Goal: Task Accomplishment & Management: Use online tool/utility

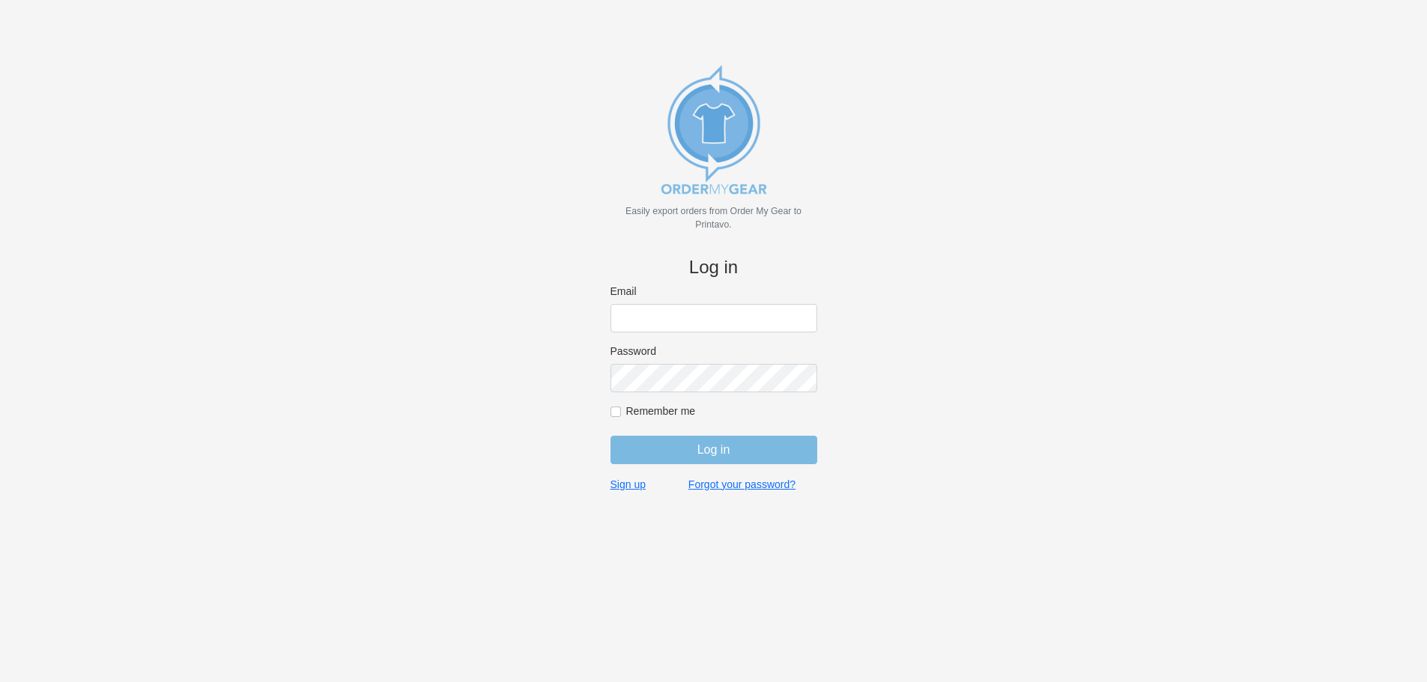
type input "purchasingsupervisor@rainbow-lettering.com"
click at [689, 459] on input "Log in" at bounding box center [714, 450] width 207 height 28
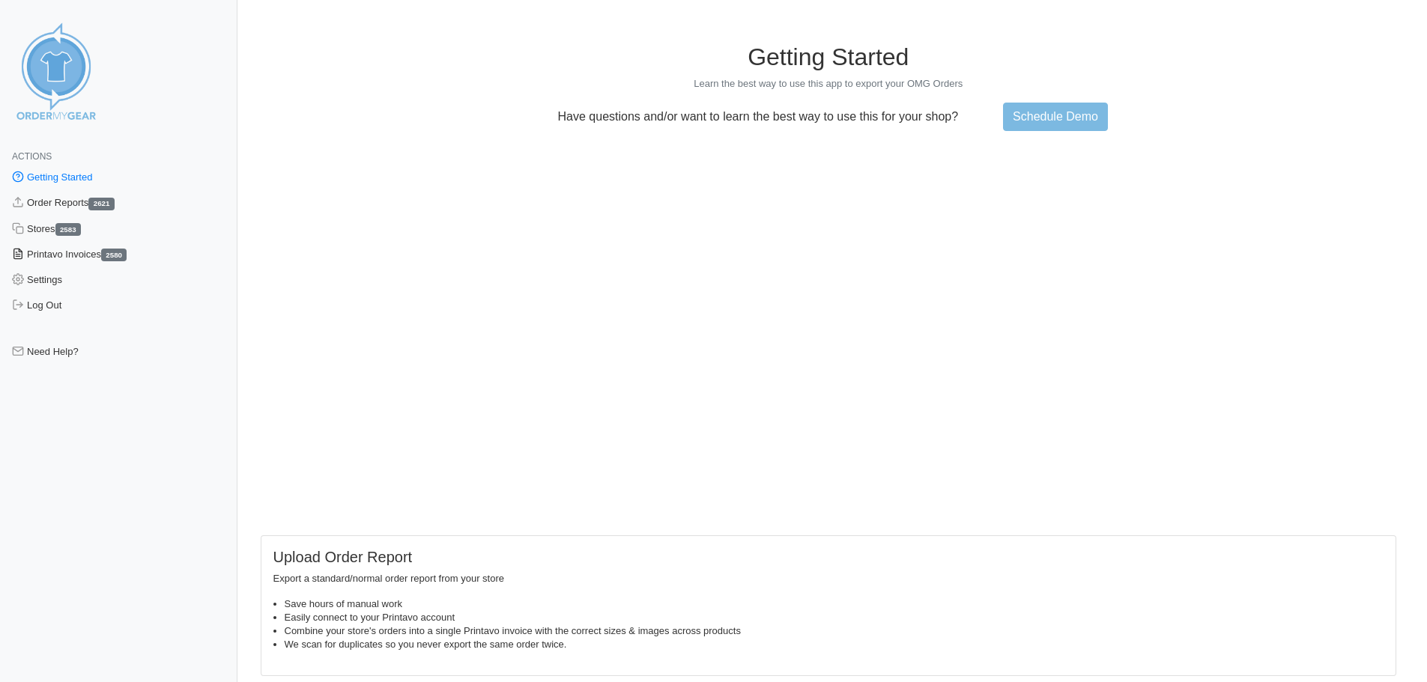
click at [67, 254] on link "Printavo Invoices 2580" at bounding box center [118, 254] width 237 height 25
click at [67, 203] on link "Order Reports 2621" at bounding box center [118, 202] width 237 height 25
click at [76, 203] on link "Order Reports 2621" at bounding box center [118, 202] width 237 height 25
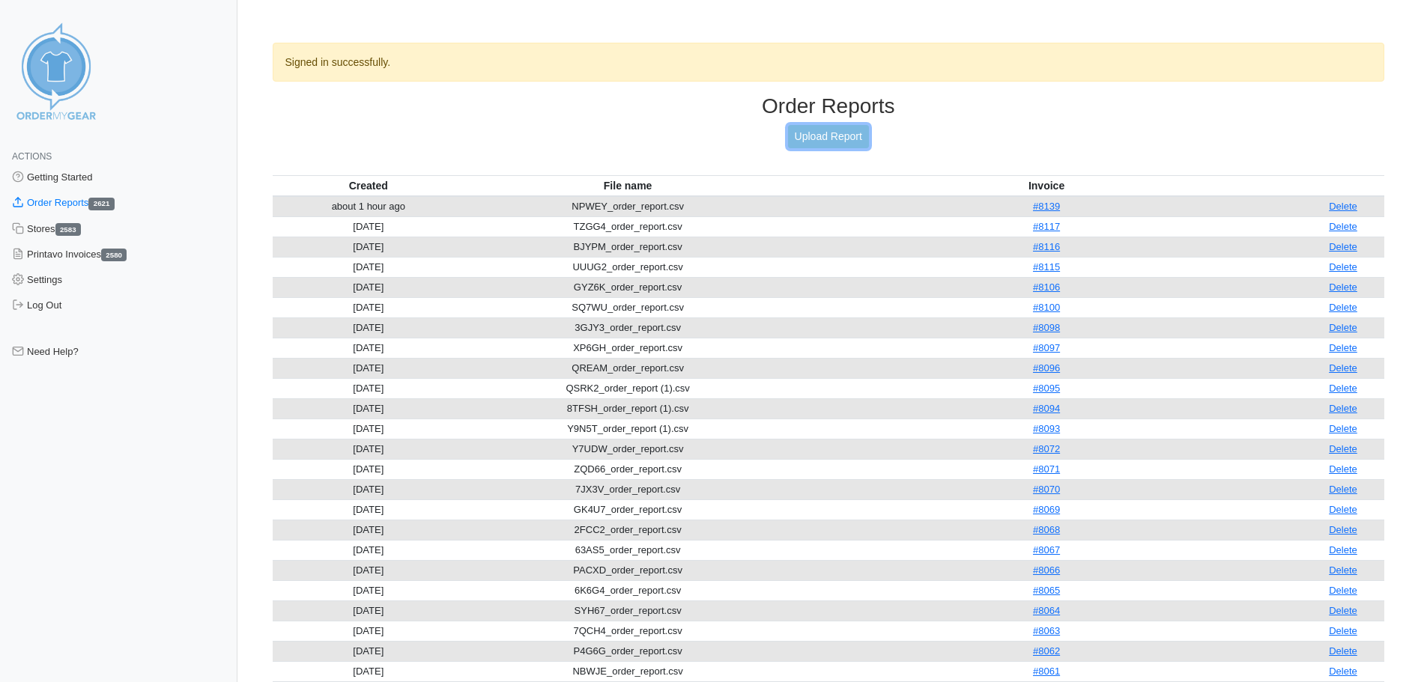
click at [865, 136] on link "Upload Report" at bounding box center [828, 136] width 81 height 23
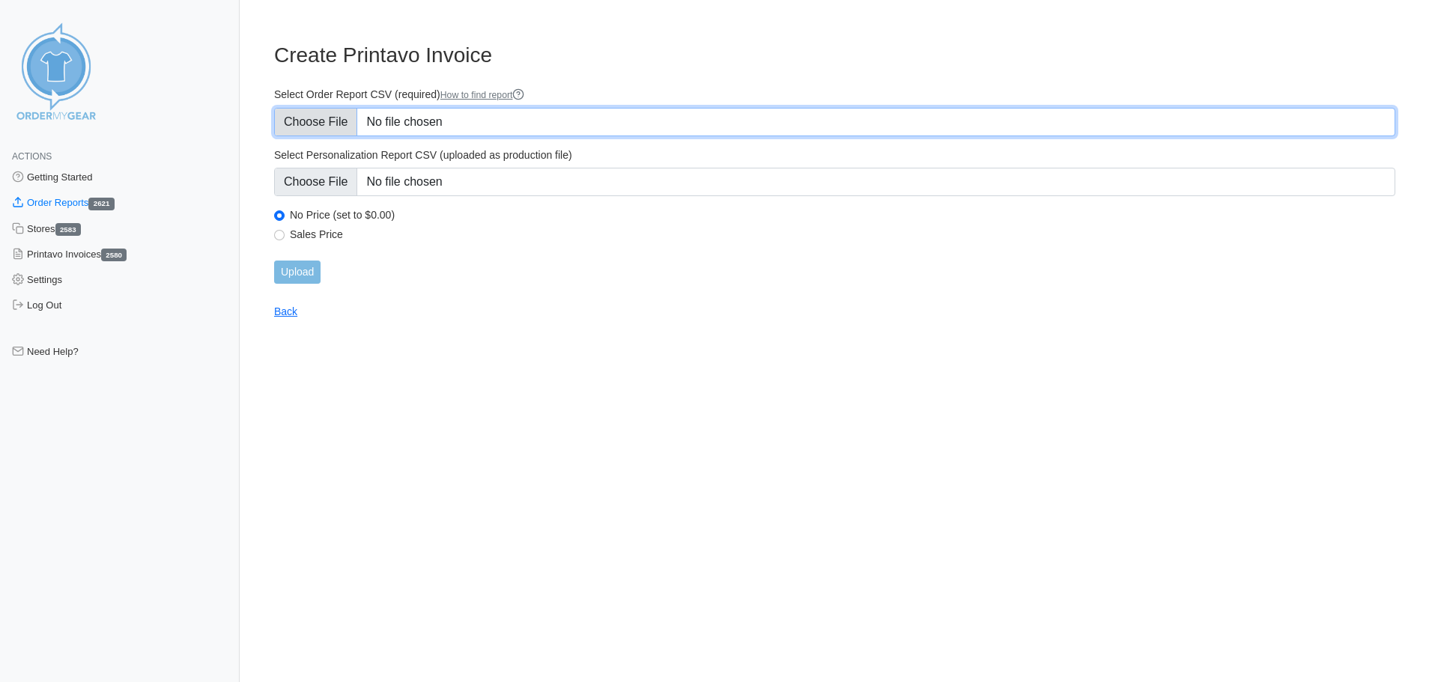
click at [308, 124] on input "Select Order Report CSV (required) How to find report" at bounding box center [834, 122] width 1121 height 28
type input "C:\fakepath\FDQGZ_order_report.csv"
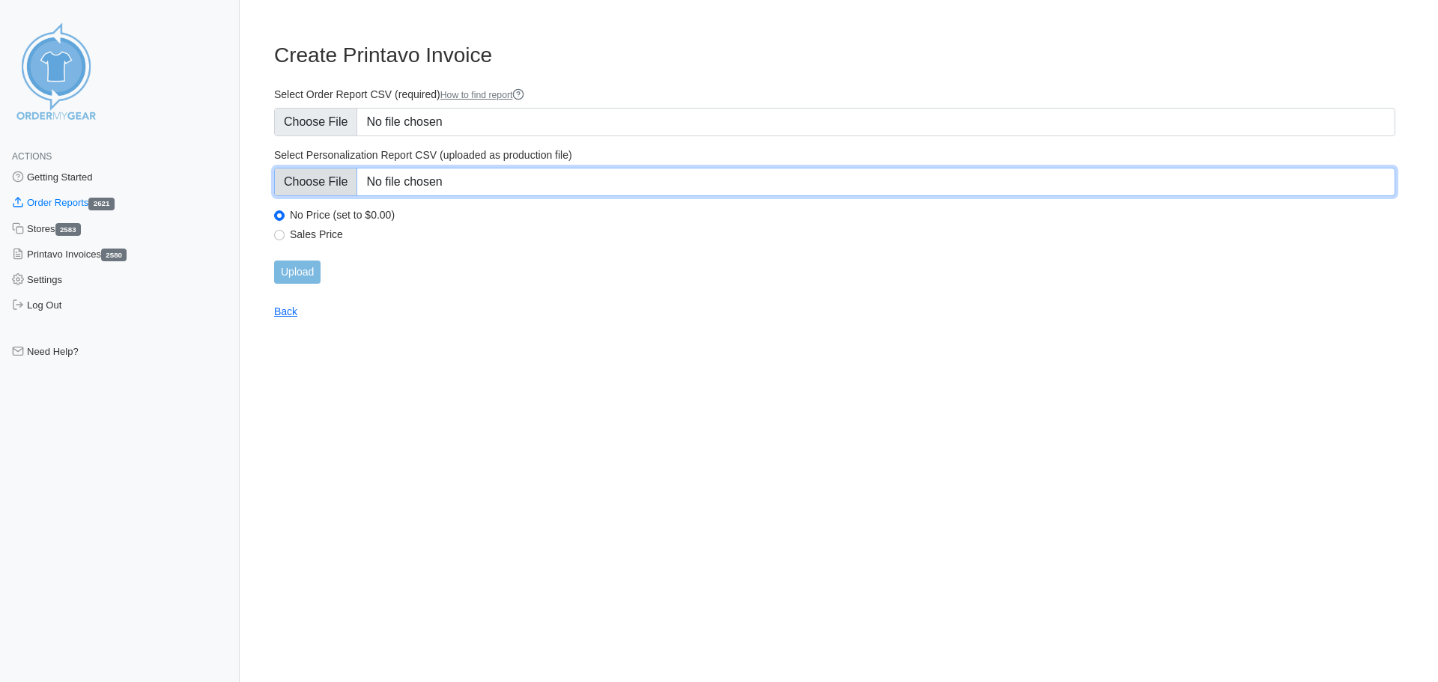
click at [352, 188] on input "Select Personalization Report CSV (uploaded as production file)" at bounding box center [834, 182] width 1121 height 28
type input "C:\fakepath\FDQGZ_personalization_report.csv"
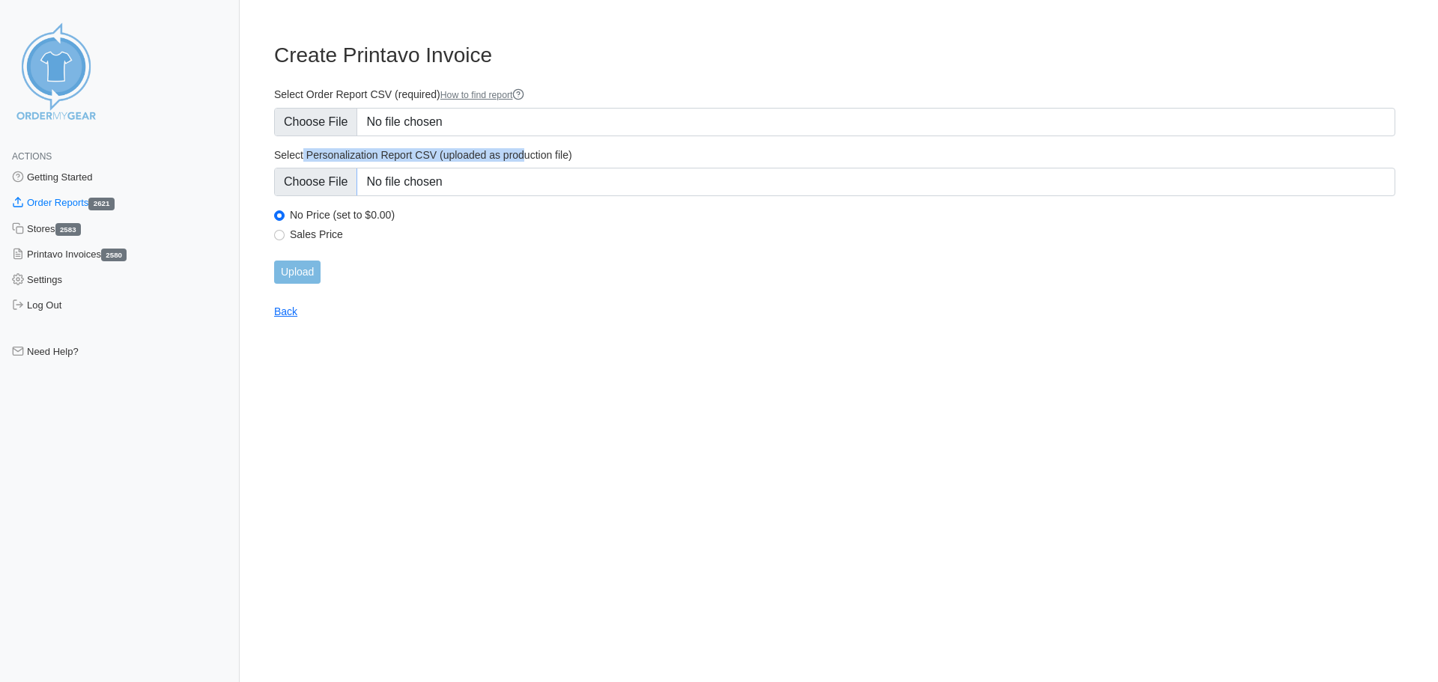
drag, startPoint x: 407, startPoint y: 156, endPoint x: 554, endPoint y: 156, distance: 146.8
click at [554, 156] on label "Select Personalization Report CSV (uploaded as production file)" at bounding box center [834, 154] width 1121 height 13
click at [554, 292] on main "Create Printavo Invoice Select Order Report CSV (required) How to find report S…" at bounding box center [834, 172] width 1157 height 294
click at [292, 273] on input "Upload" at bounding box center [297, 272] width 46 height 23
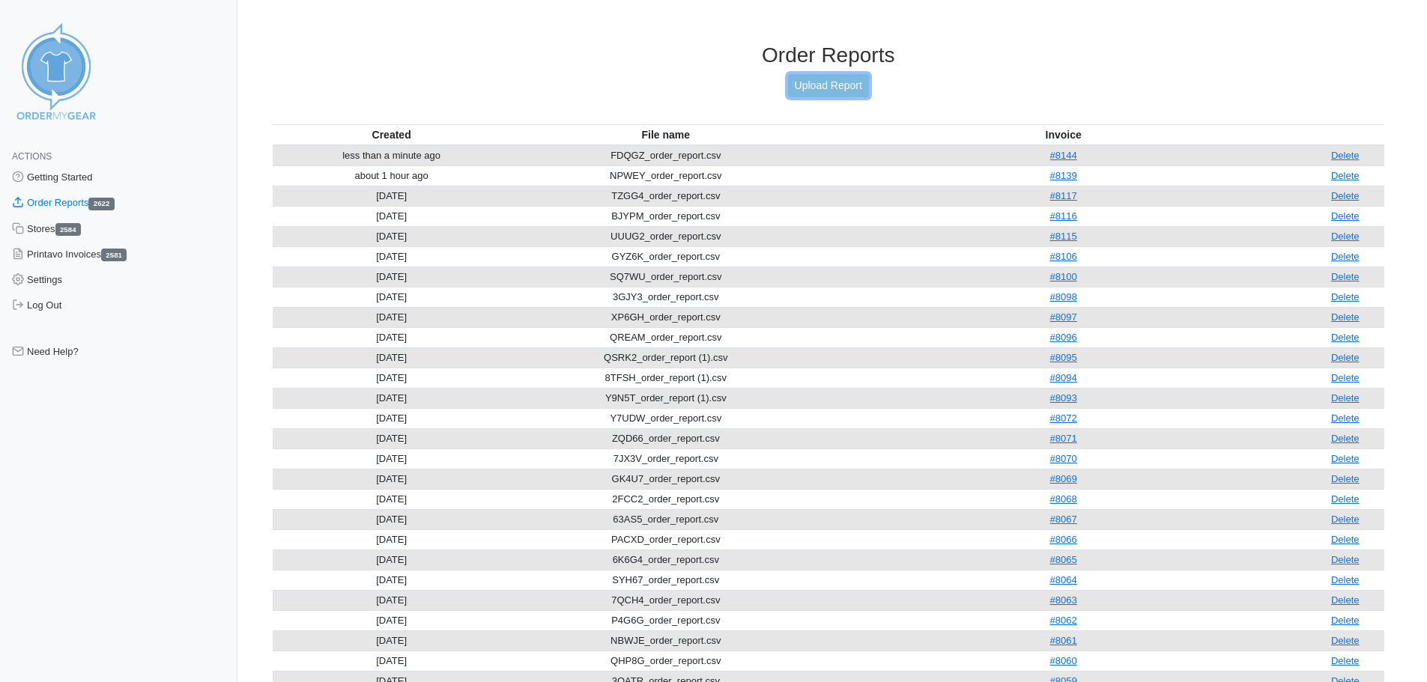
click at [815, 90] on link "Upload Report" at bounding box center [828, 85] width 81 height 23
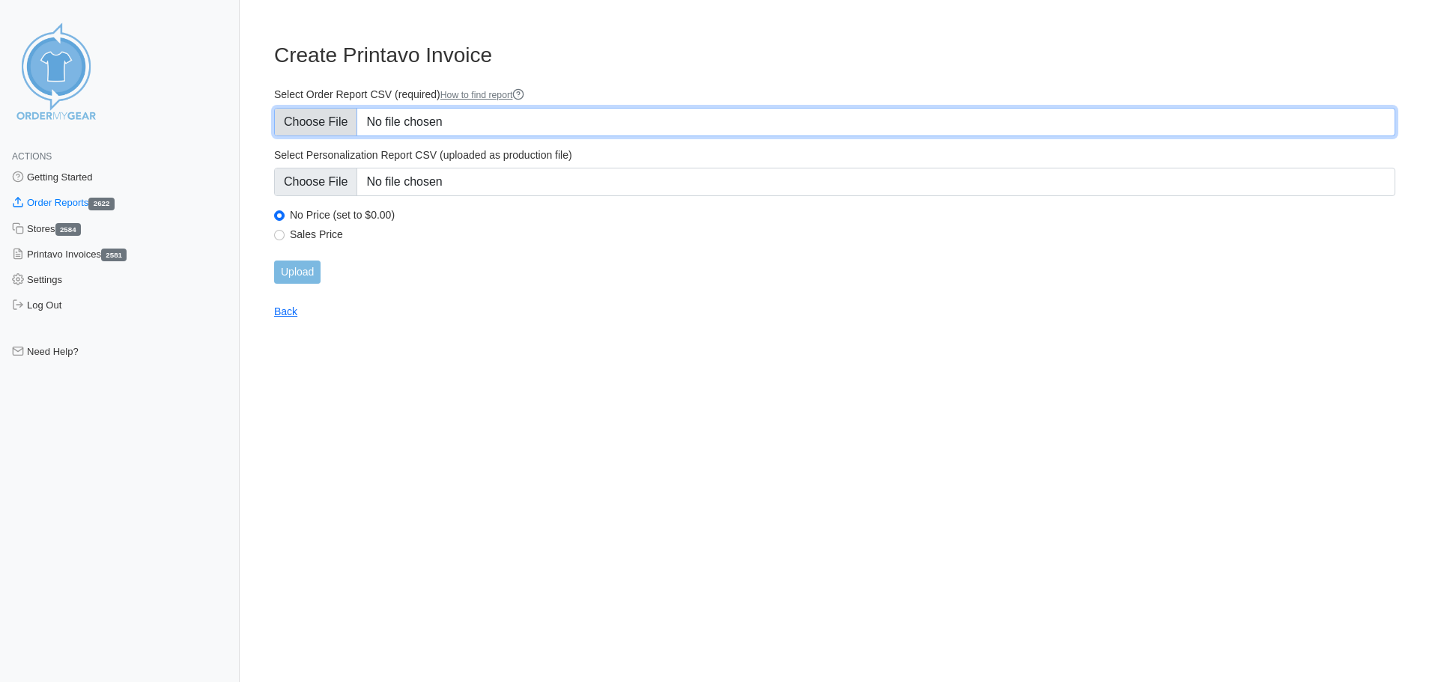
click at [297, 117] on input "Select Order Report CSV (required) How to find report" at bounding box center [834, 122] width 1121 height 28
type input "C:\fakepath\83ZCP_order_report.csv"
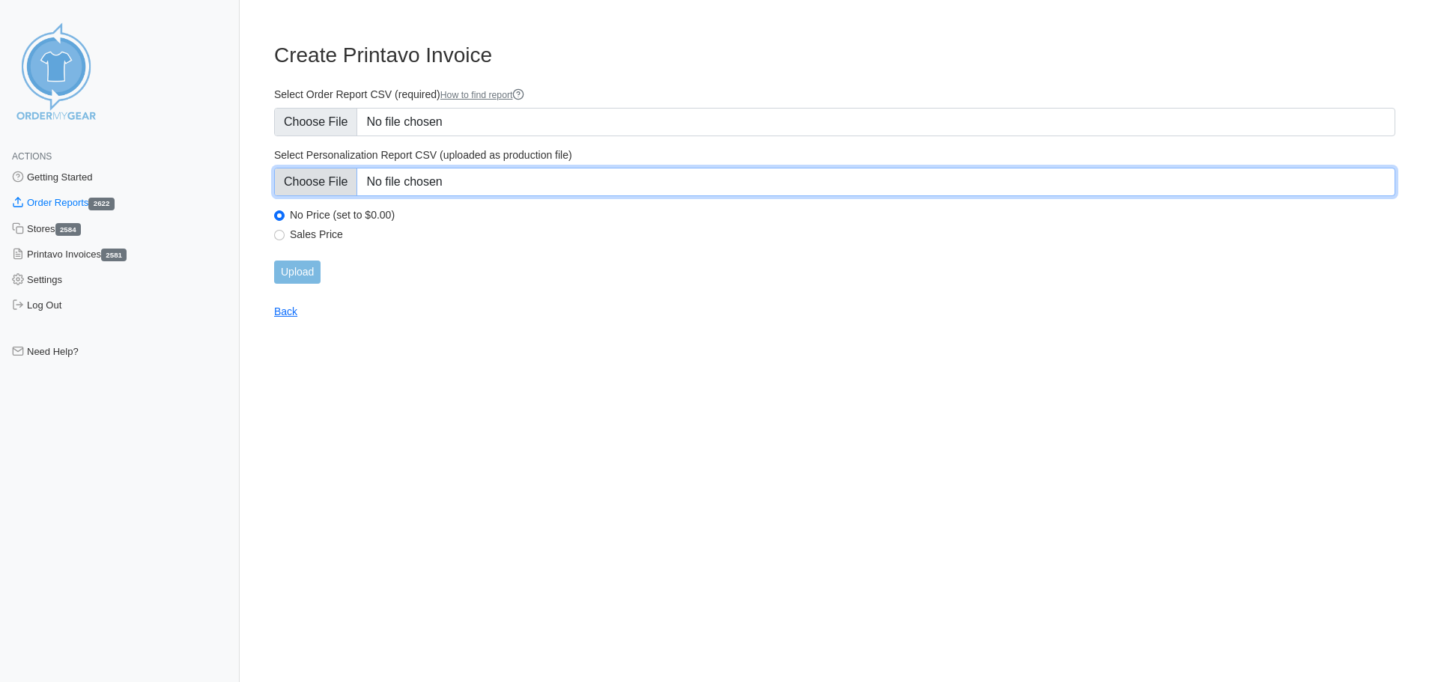
click at [425, 184] on input "Select Personalization Report CSV (uploaded as production file)" at bounding box center [834, 182] width 1121 height 28
type input "C:\fakepath\83ZCP_personalization_report.csv"
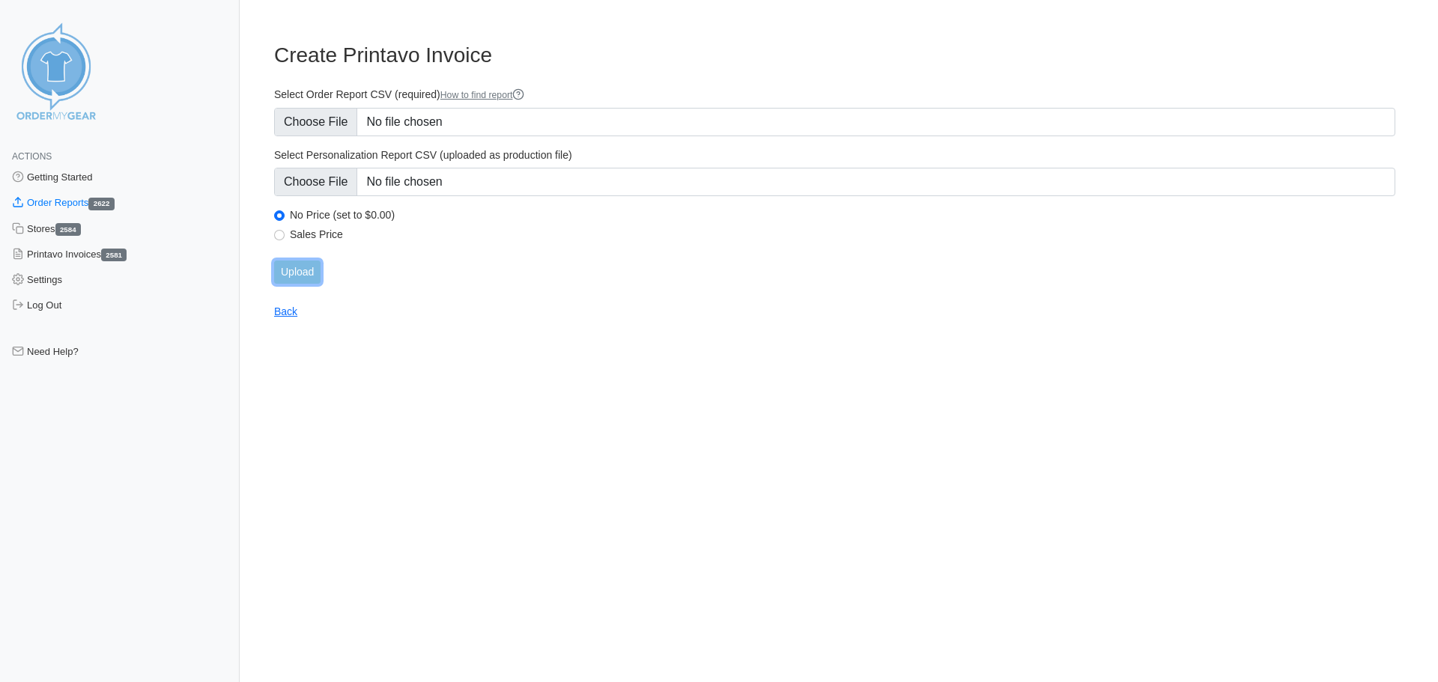
click at [298, 276] on input "Upload" at bounding box center [297, 272] width 46 height 23
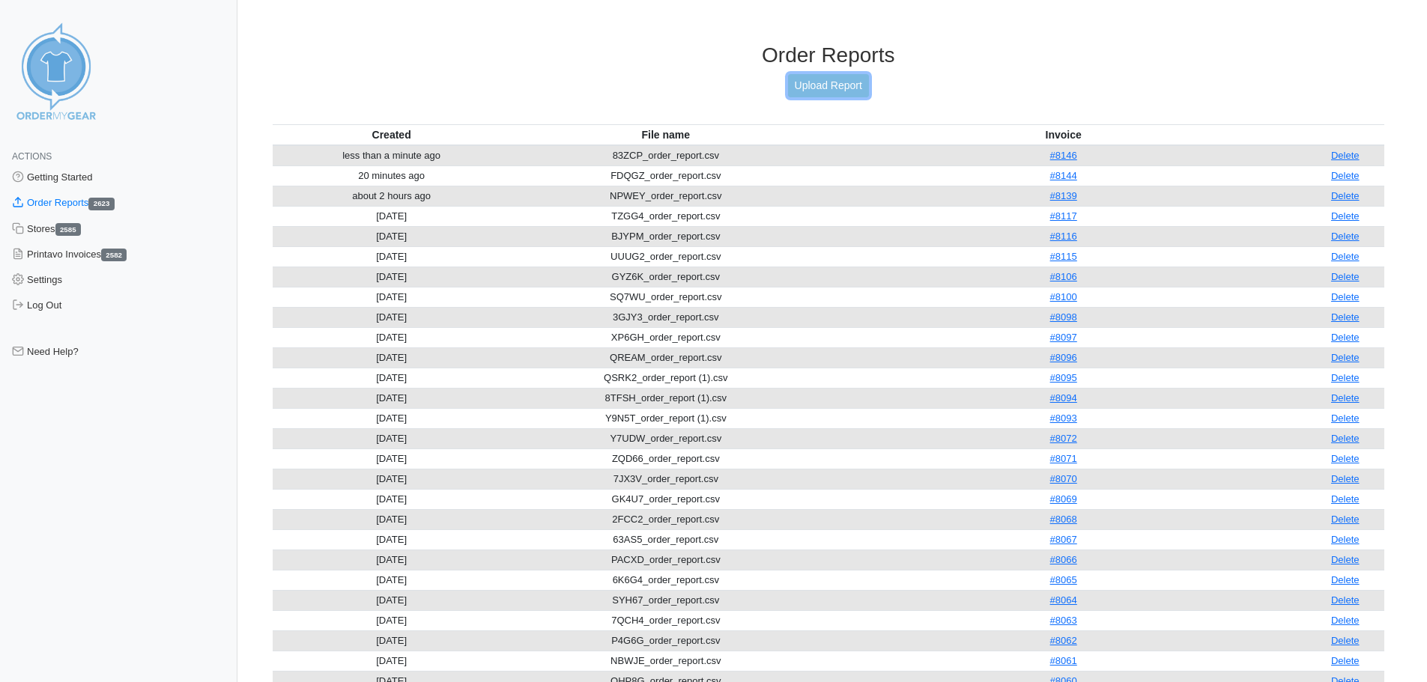
click at [833, 84] on link "Upload Report" at bounding box center [828, 85] width 81 height 23
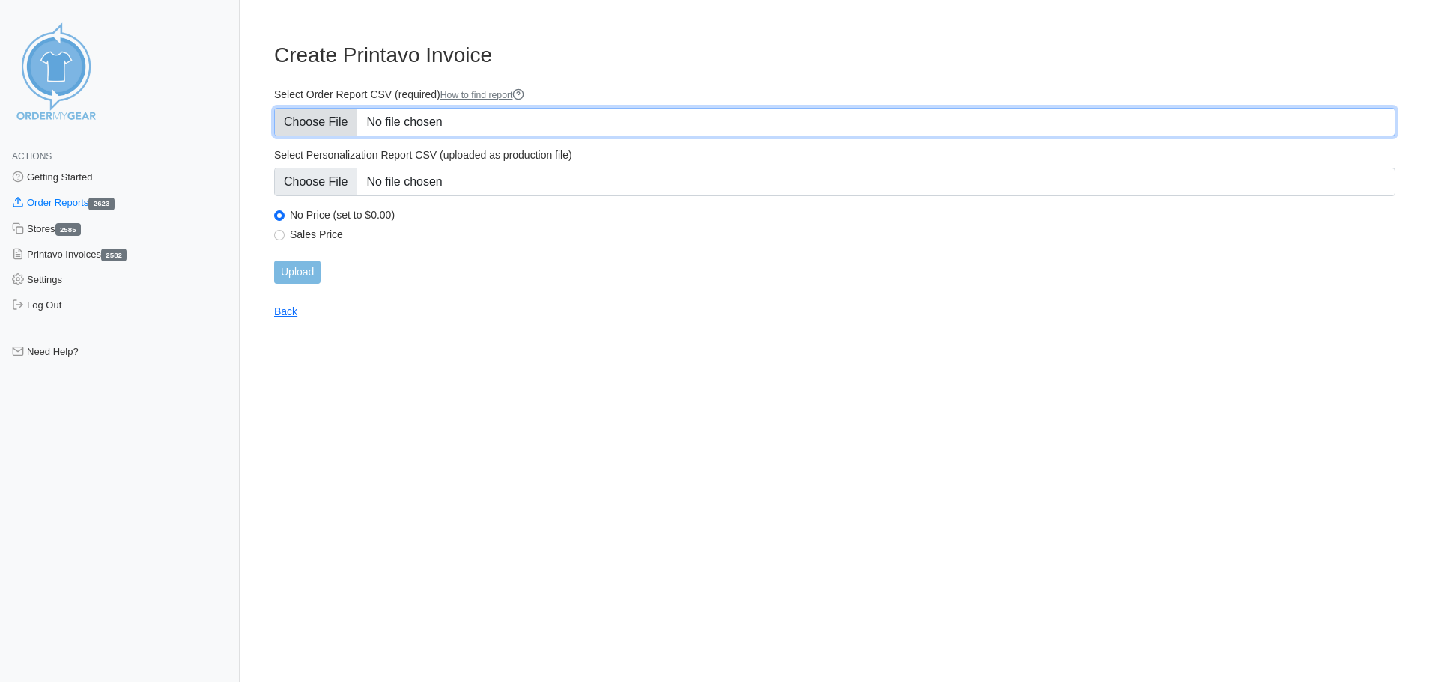
click at [323, 115] on input "Select Order Report CSV (required) How to find report" at bounding box center [834, 122] width 1121 height 28
type input "C:\fakepath\9W9MP_order_report.csv"
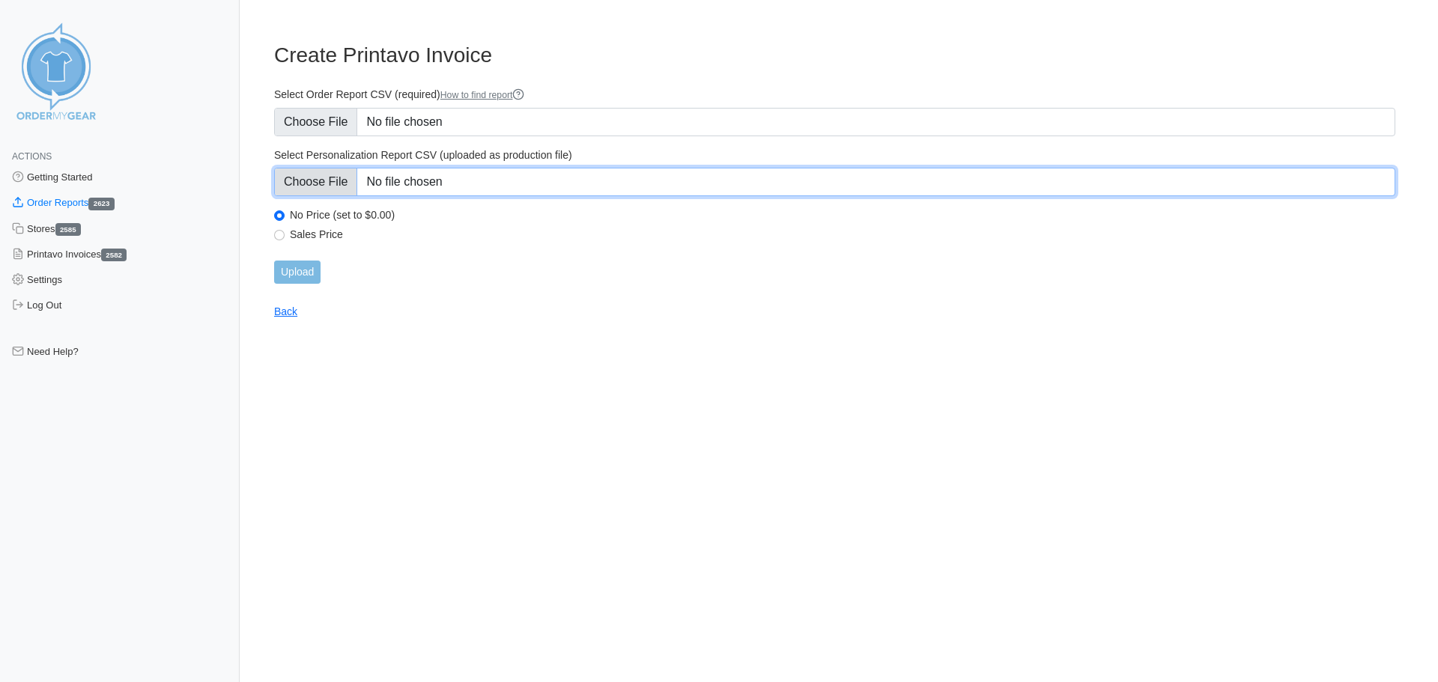
click at [324, 185] on input "Select Personalization Report CSV (uploaded as production file)" at bounding box center [834, 182] width 1121 height 28
type input "C:\fakepath\9W9MP_personalization_report.csv"
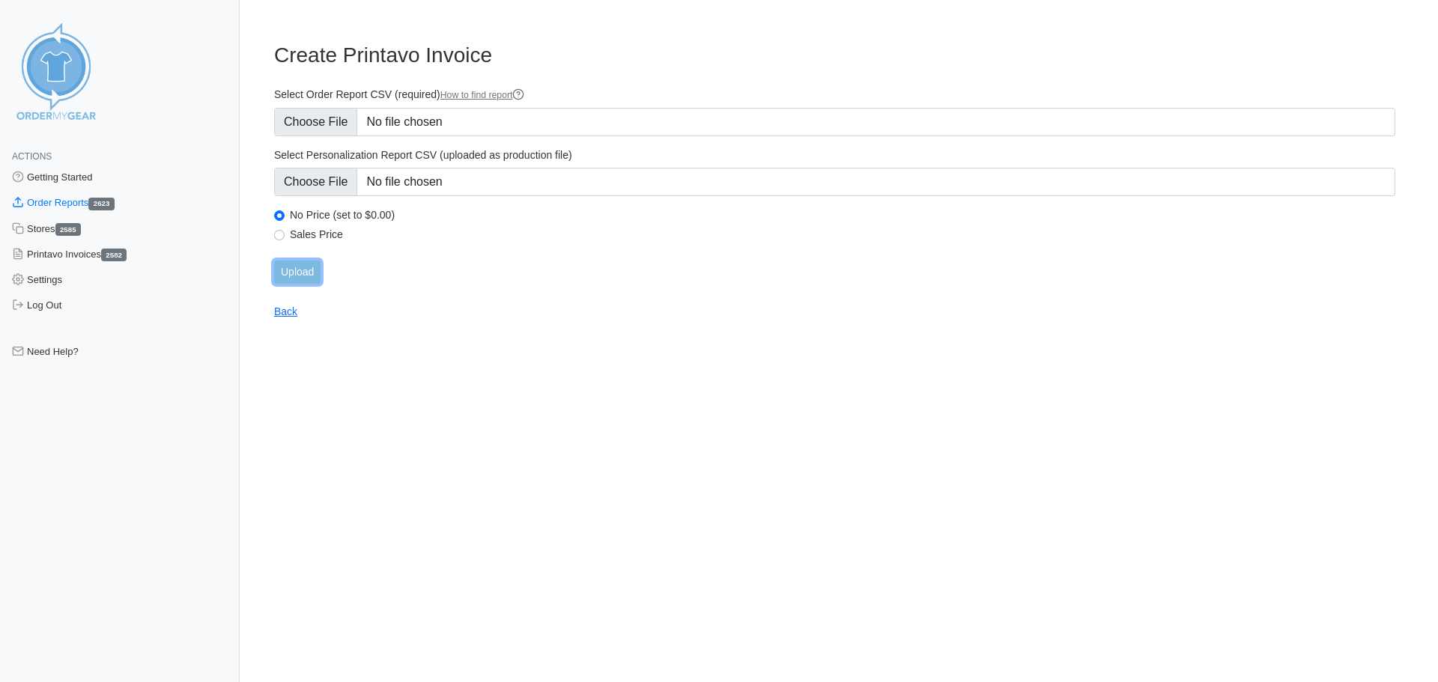
click at [307, 264] on input "Upload" at bounding box center [297, 272] width 46 height 23
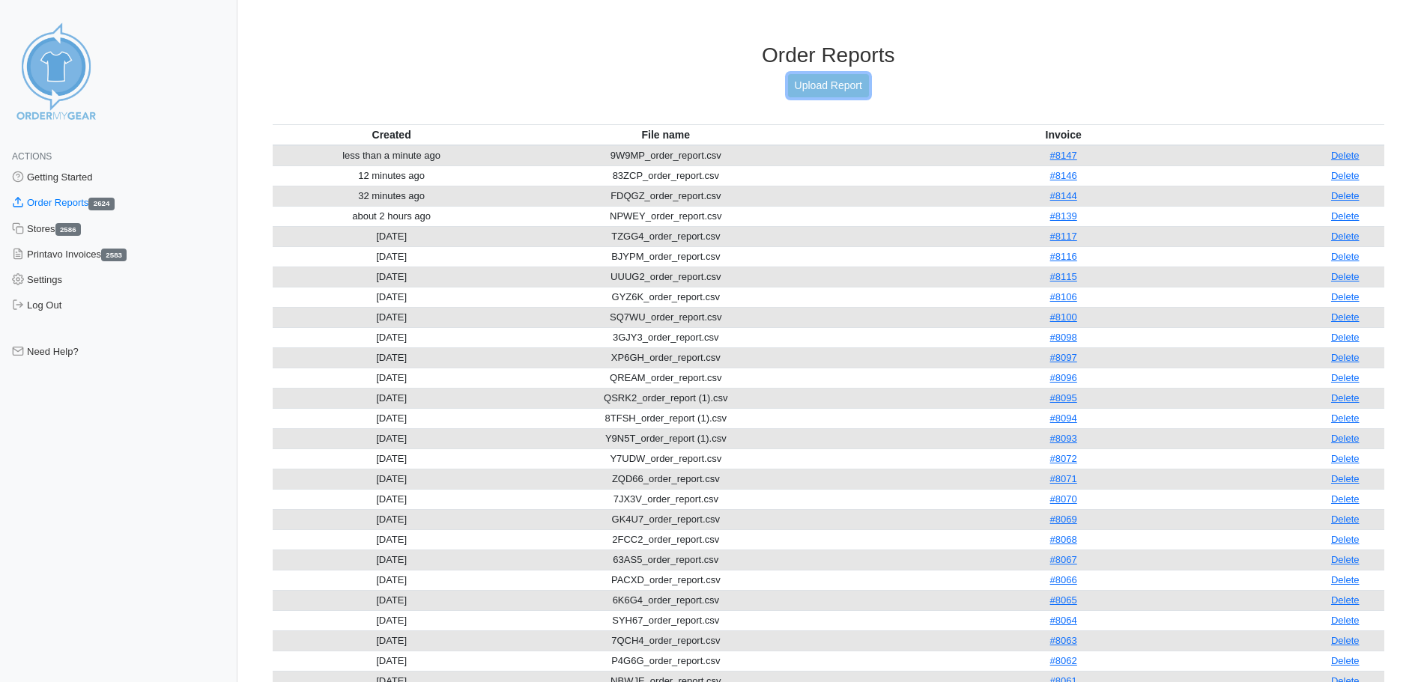
click at [822, 80] on link "Upload Report" at bounding box center [828, 85] width 81 height 23
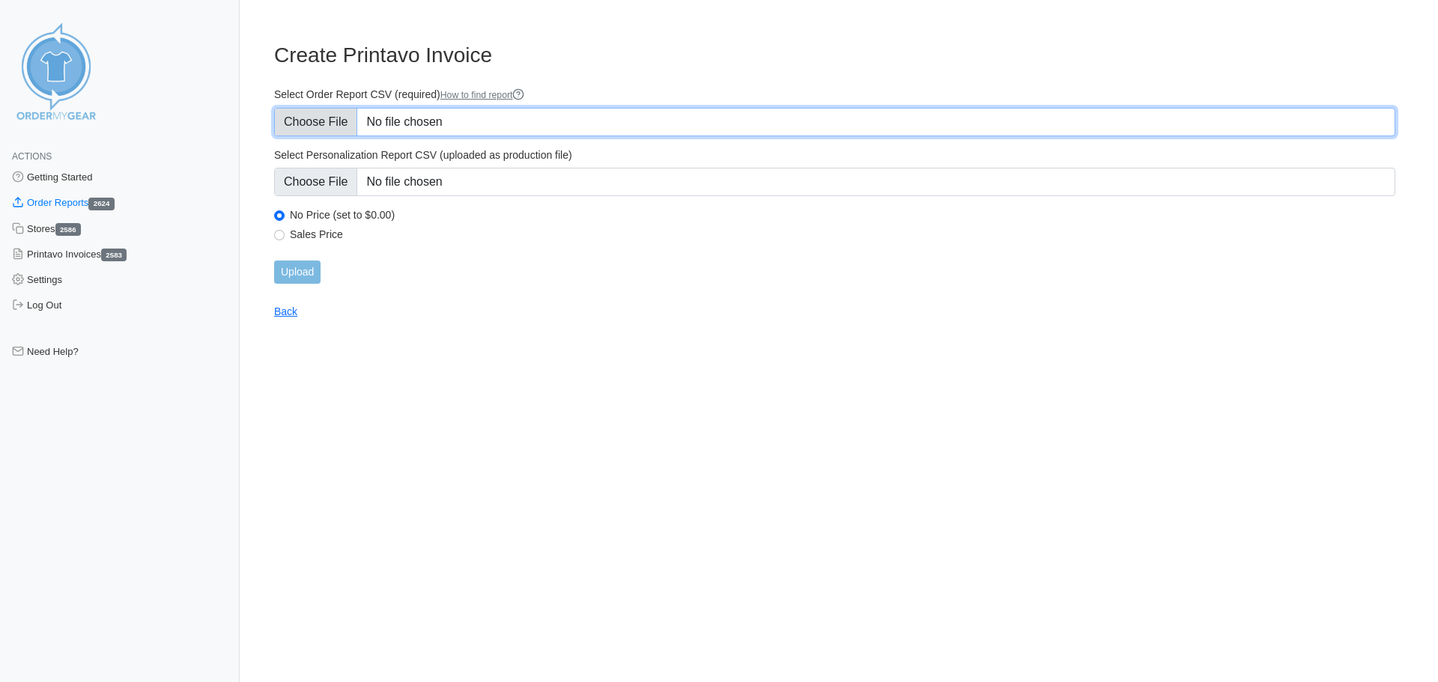
click at [593, 124] on input "Select Order Report CSV (required) How to find report" at bounding box center [834, 122] width 1121 height 28
type input "C:\fakepath\X59BA_order_report.csv"
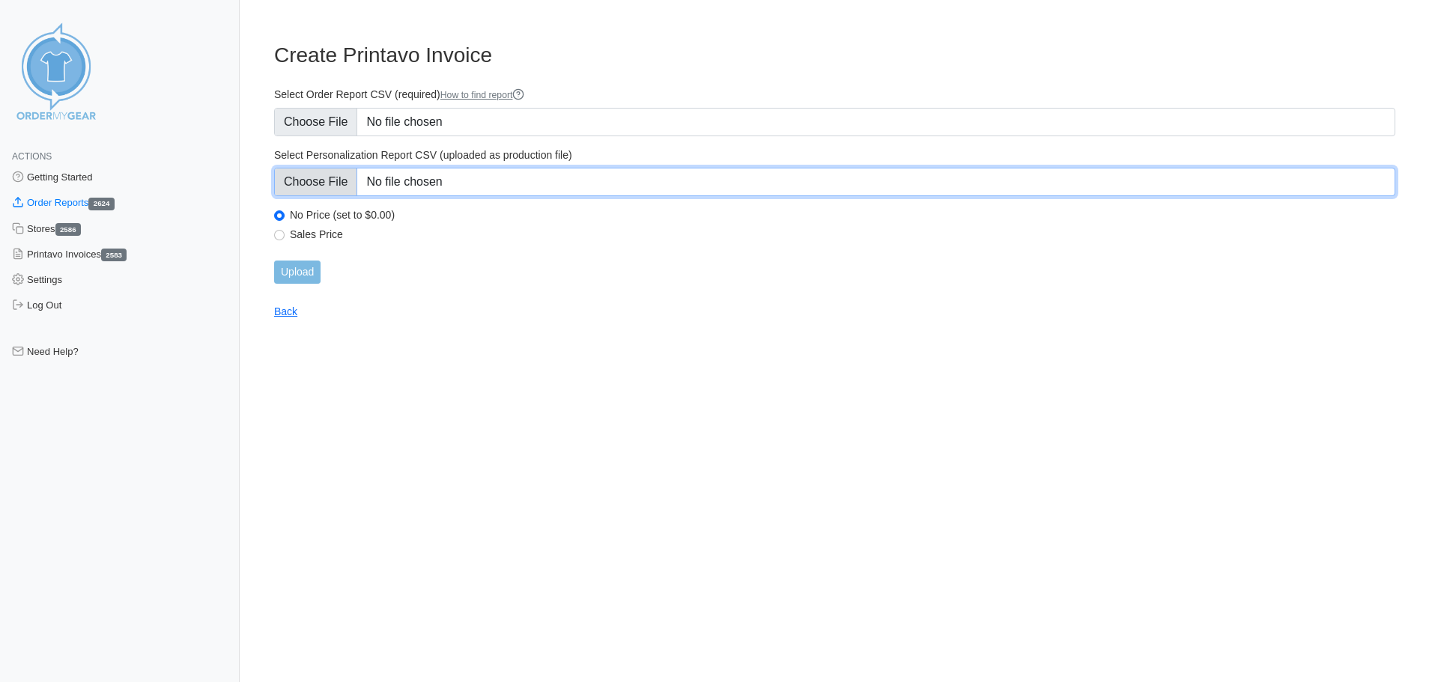
click at [443, 194] on input "Select Personalization Report CSV (uploaded as production file)" at bounding box center [834, 182] width 1121 height 28
type input "C:\fakepath\X59BA_personalization_report.csv"
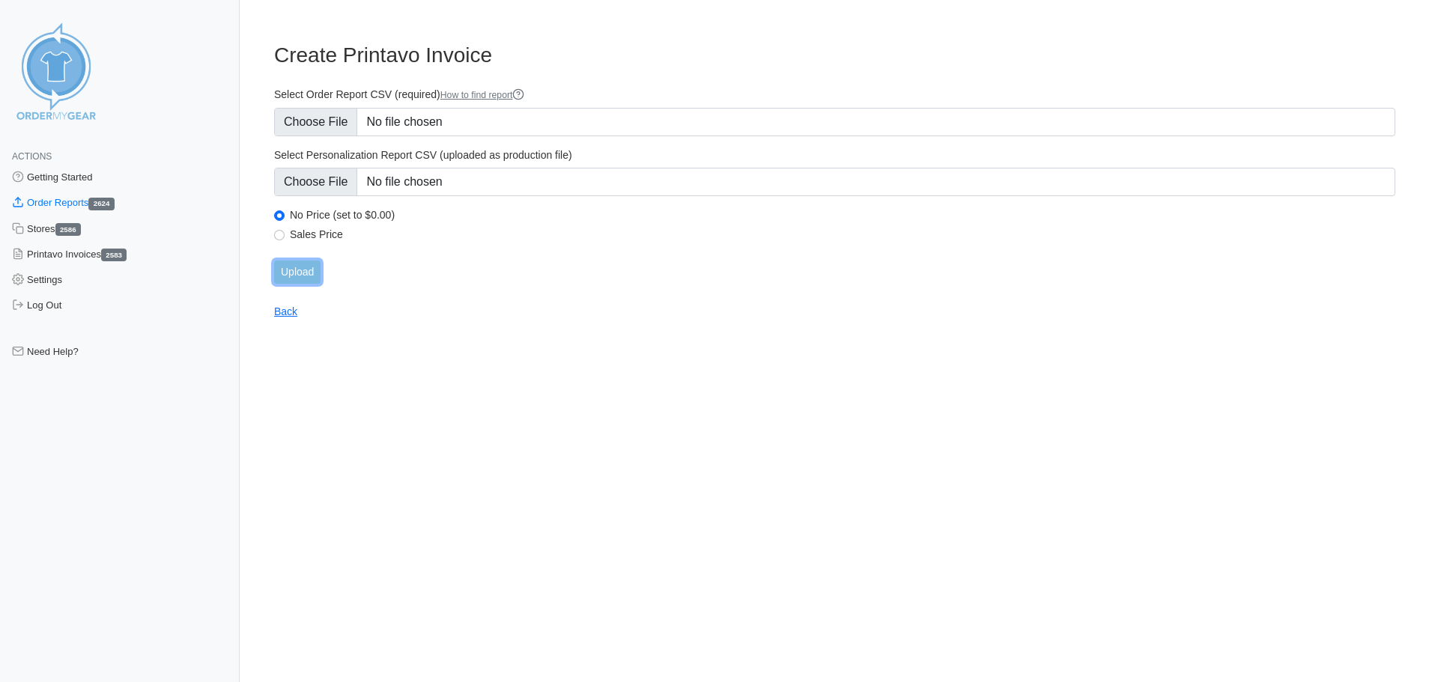
click at [309, 270] on input "Upload" at bounding box center [297, 272] width 46 height 23
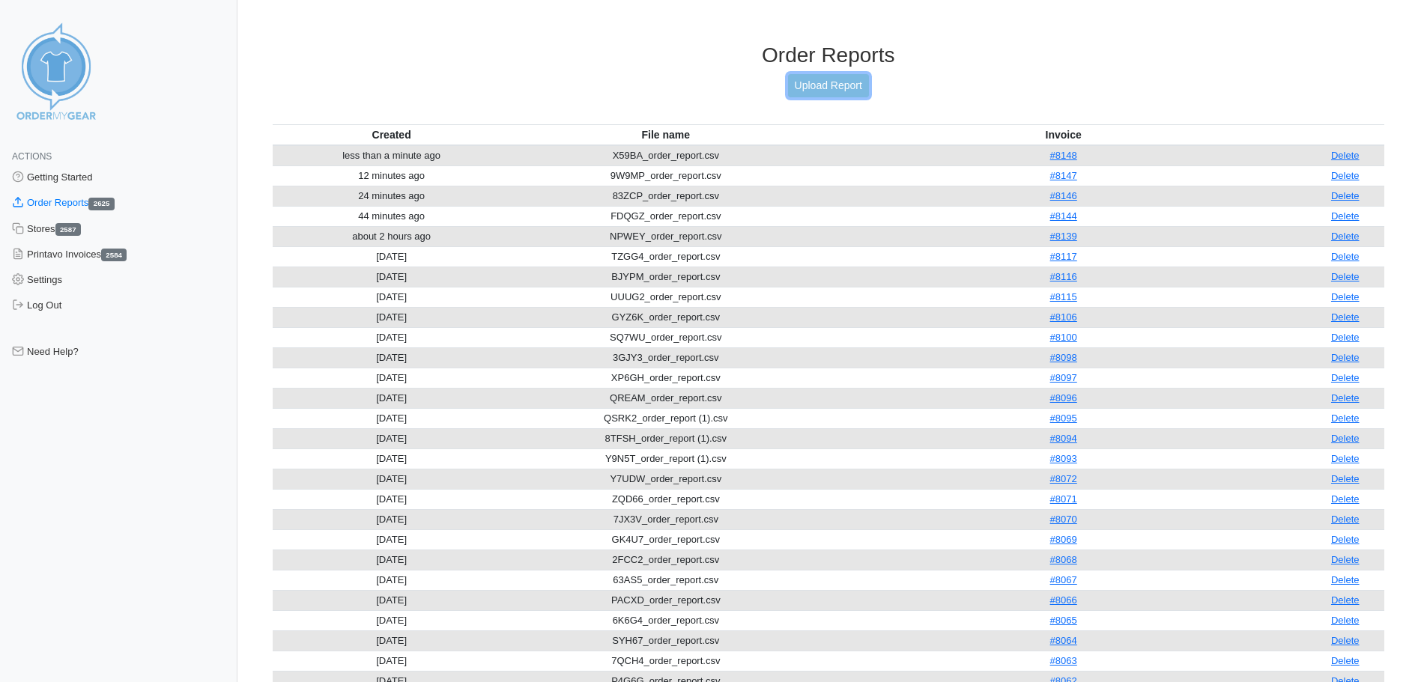
click at [844, 82] on link "Upload Report" at bounding box center [828, 85] width 81 height 23
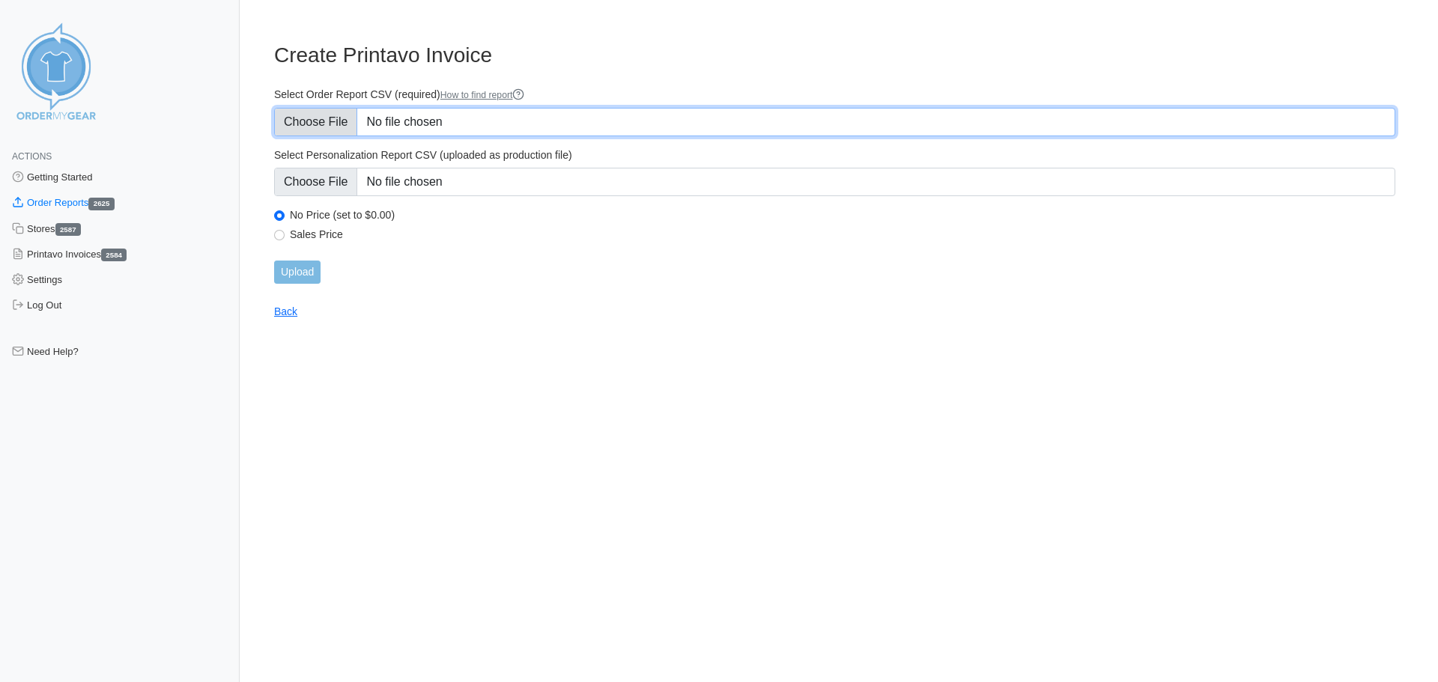
click at [387, 121] on input "Select Order Report CSV (required) How to find report" at bounding box center [834, 122] width 1121 height 28
type input "C:\fakepath\Q3AZS_order_report.csv"
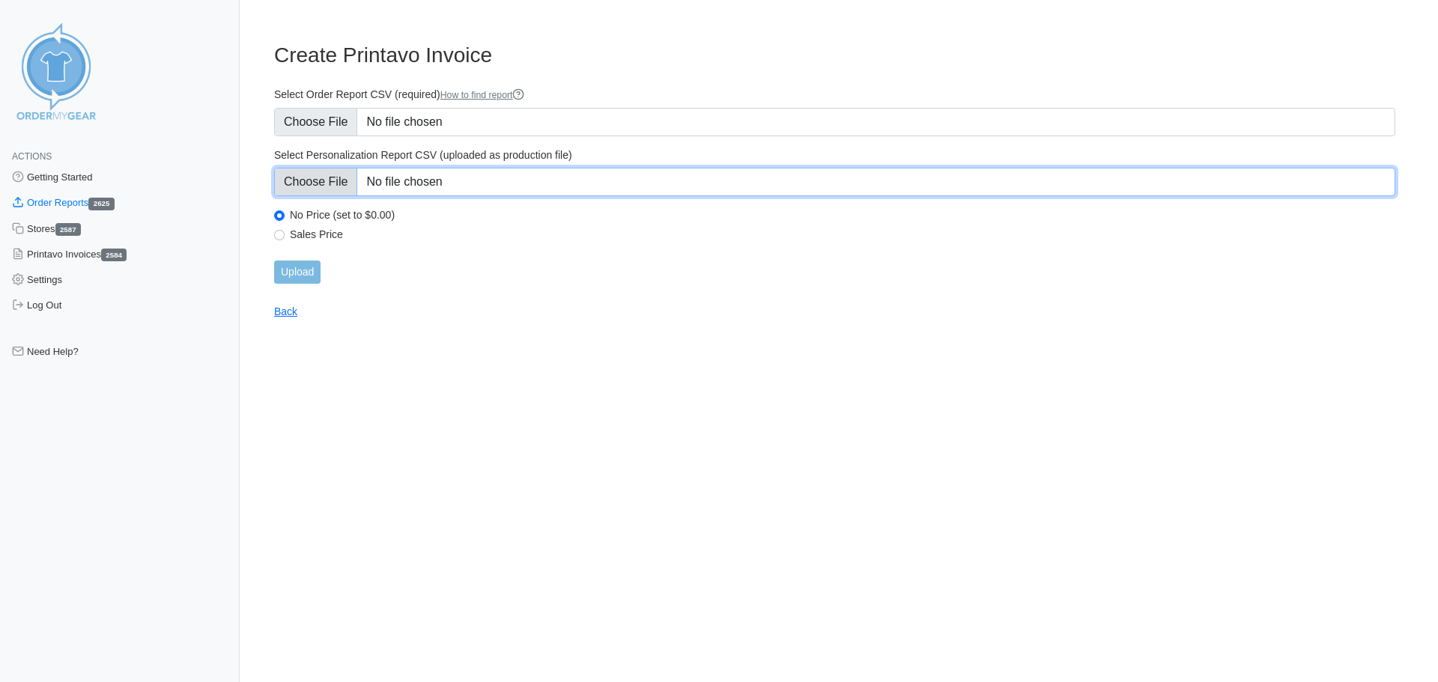
click at [489, 184] on input "Select Personalization Report CSV (uploaded as production file)" at bounding box center [834, 182] width 1121 height 28
type input "C:\fakepath\Q3AZS_personalization_report.csv"
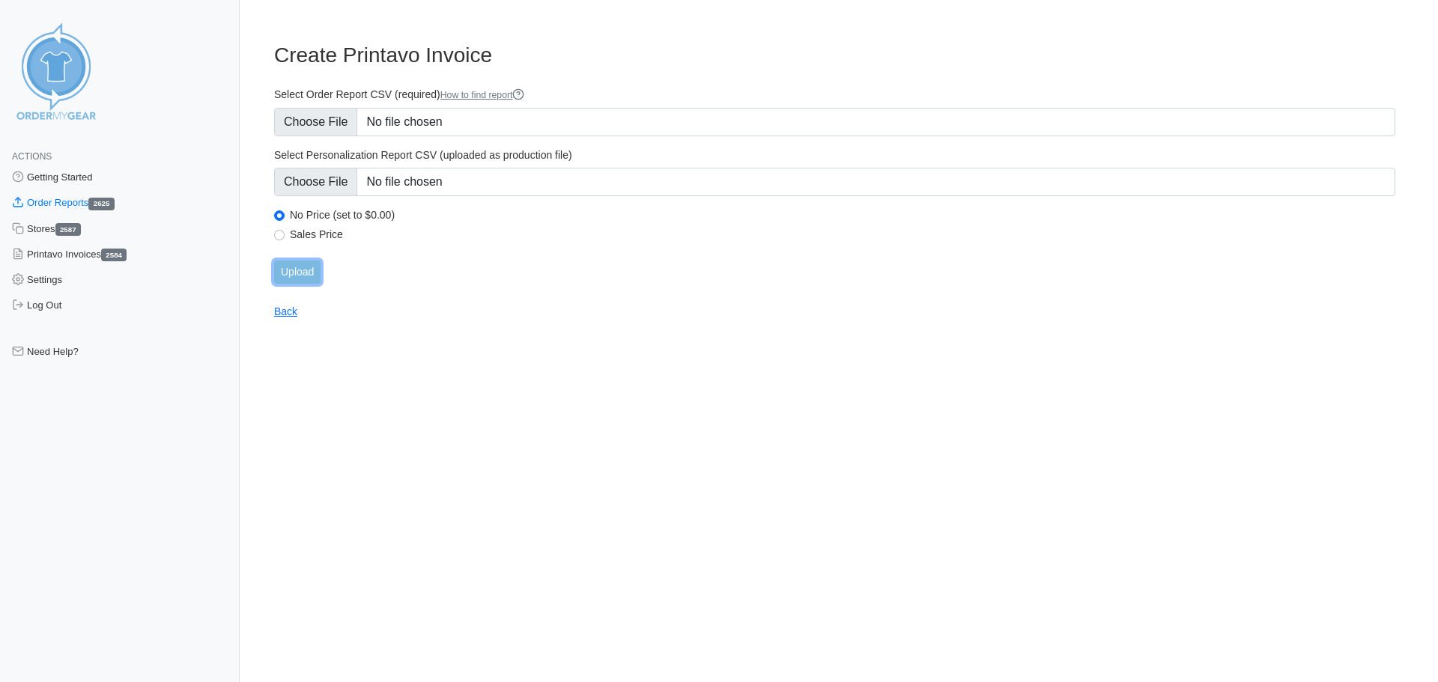
click at [305, 265] on input "Upload" at bounding box center [297, 272] width 46 height 23
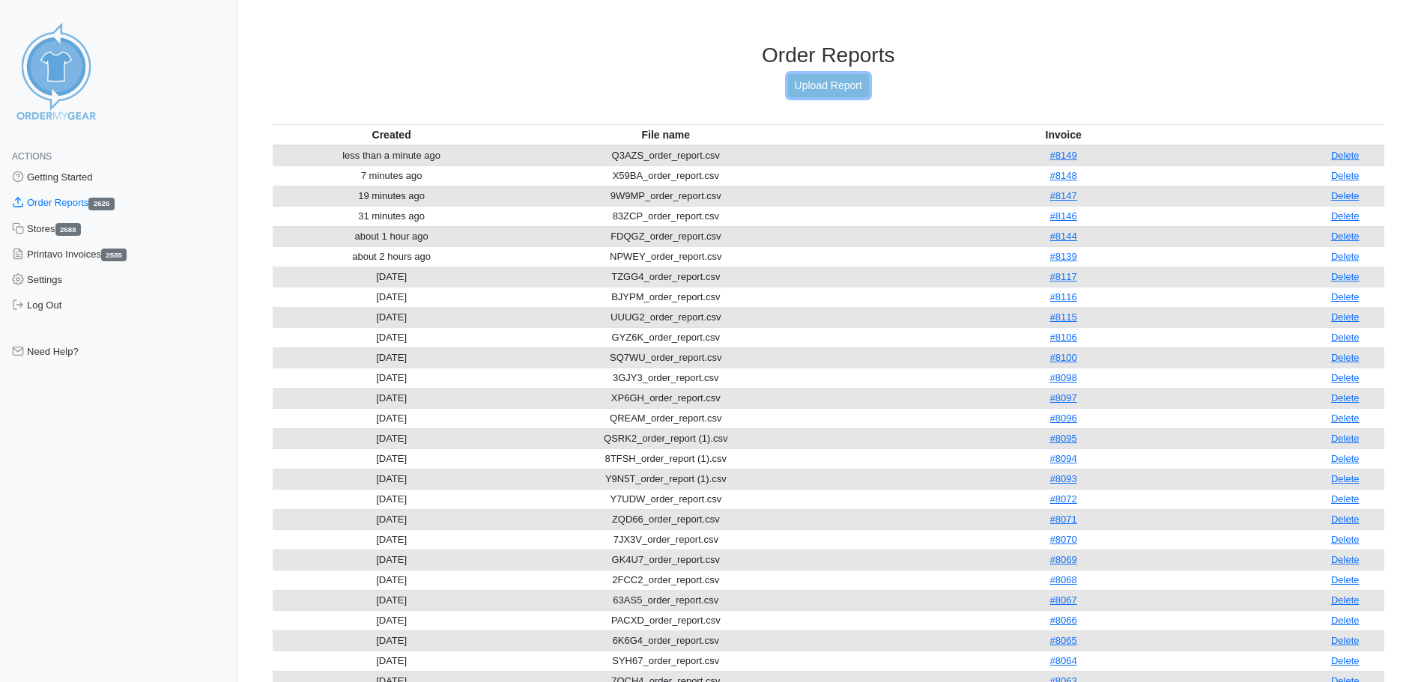
click at [795, 85] on link "Upload Report" at bounding box center [828, 85] width 81 height 23
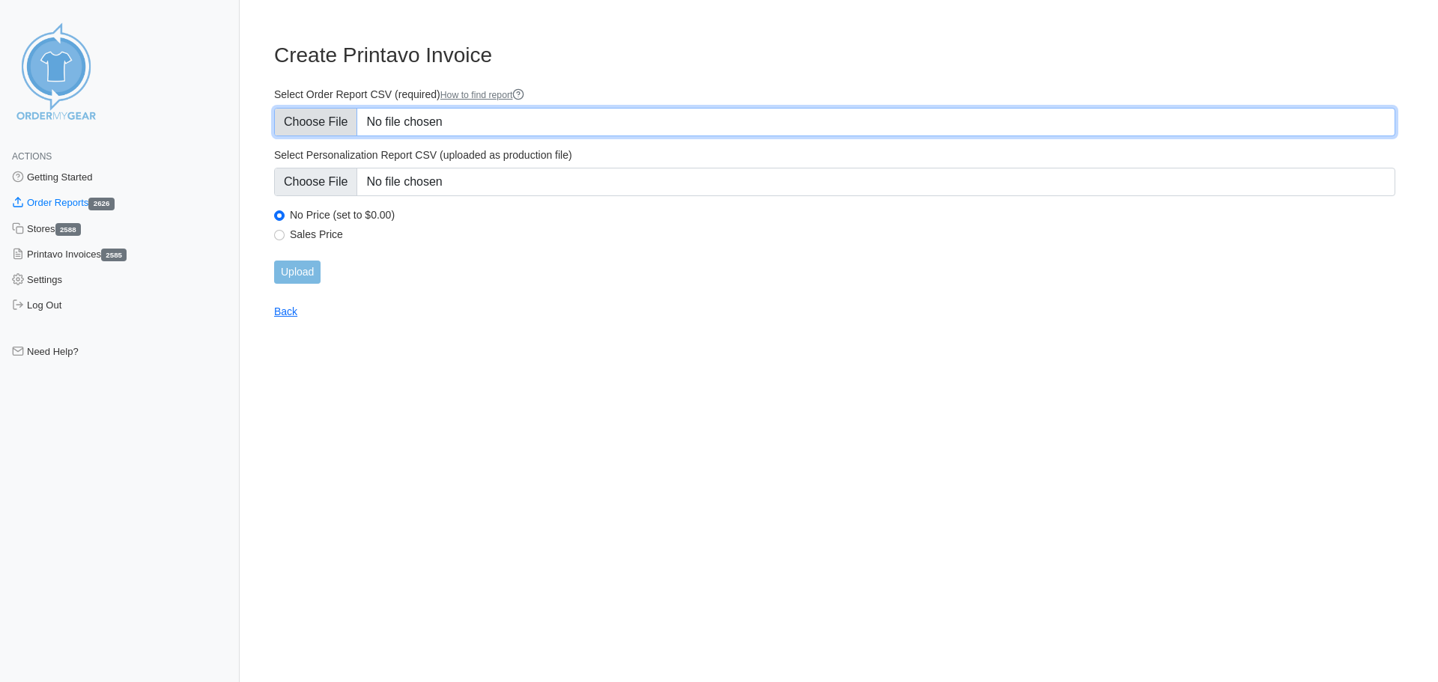
click at [530, 113] on input "Select Order Report CSV (required) How to find report" at bounding box center [834, 122] width 1121 height 28
type input "C:\fakepath\K79U3_order_report.csv"
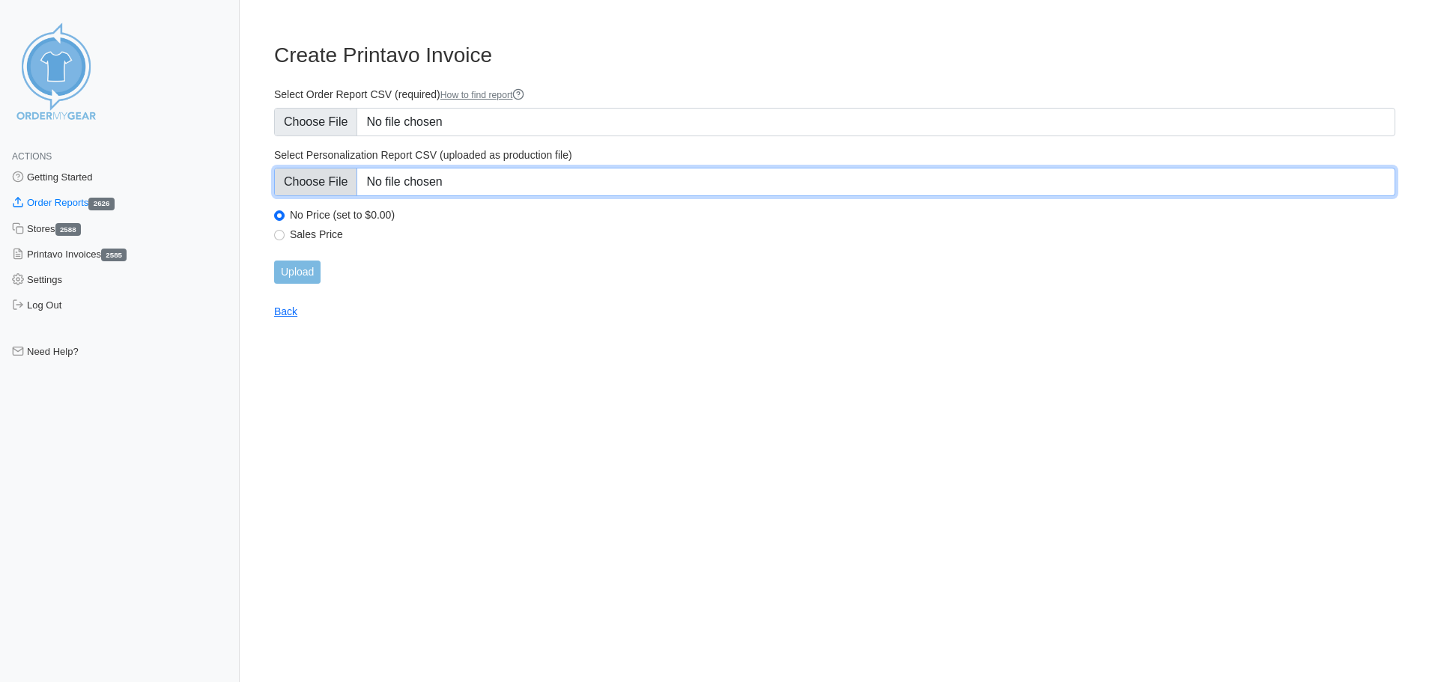
click at [512, 181] on input "Select Personalization Report CSV (uploaded as production file)" at bounding box center [834, 182] width 1121 height 28
type input "C:\fakepath\K79U3_personalization_report.csv"
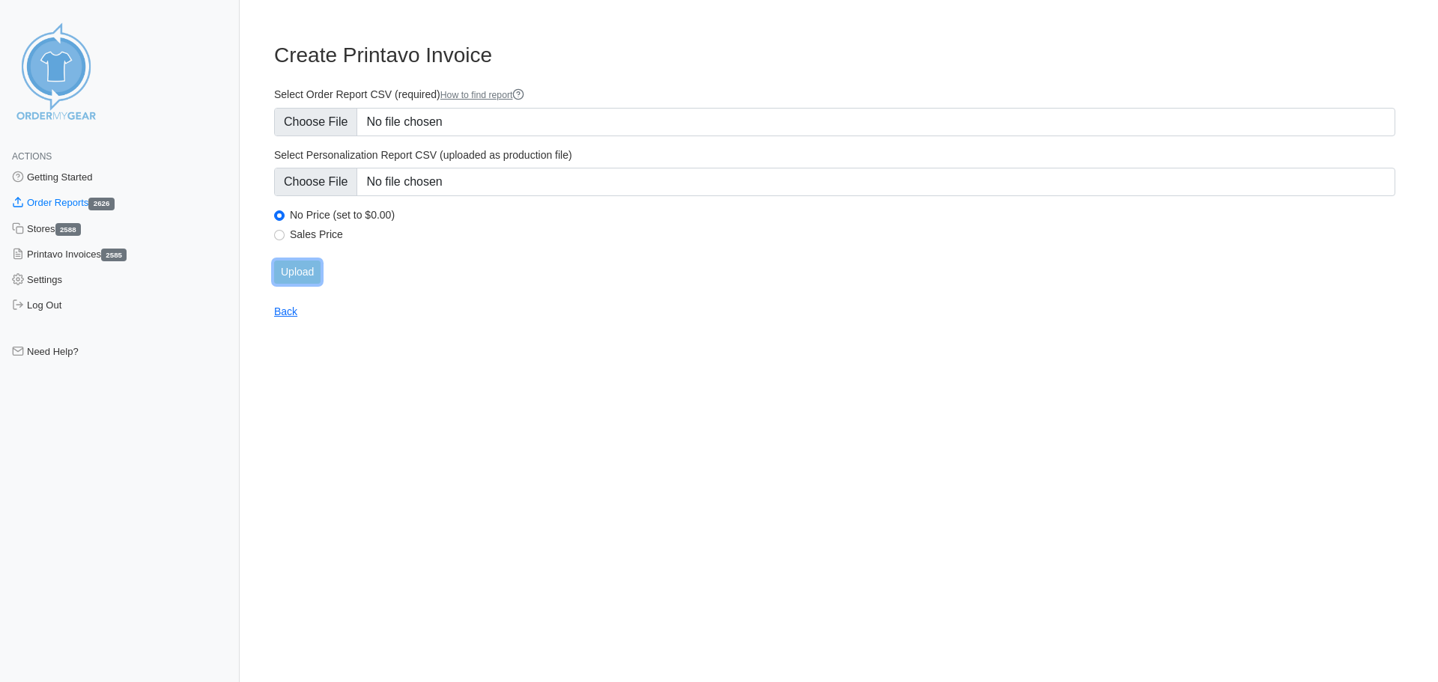
click at [312, 266] on input "Upload" at bounding box center [297, 272] width 46 height 23
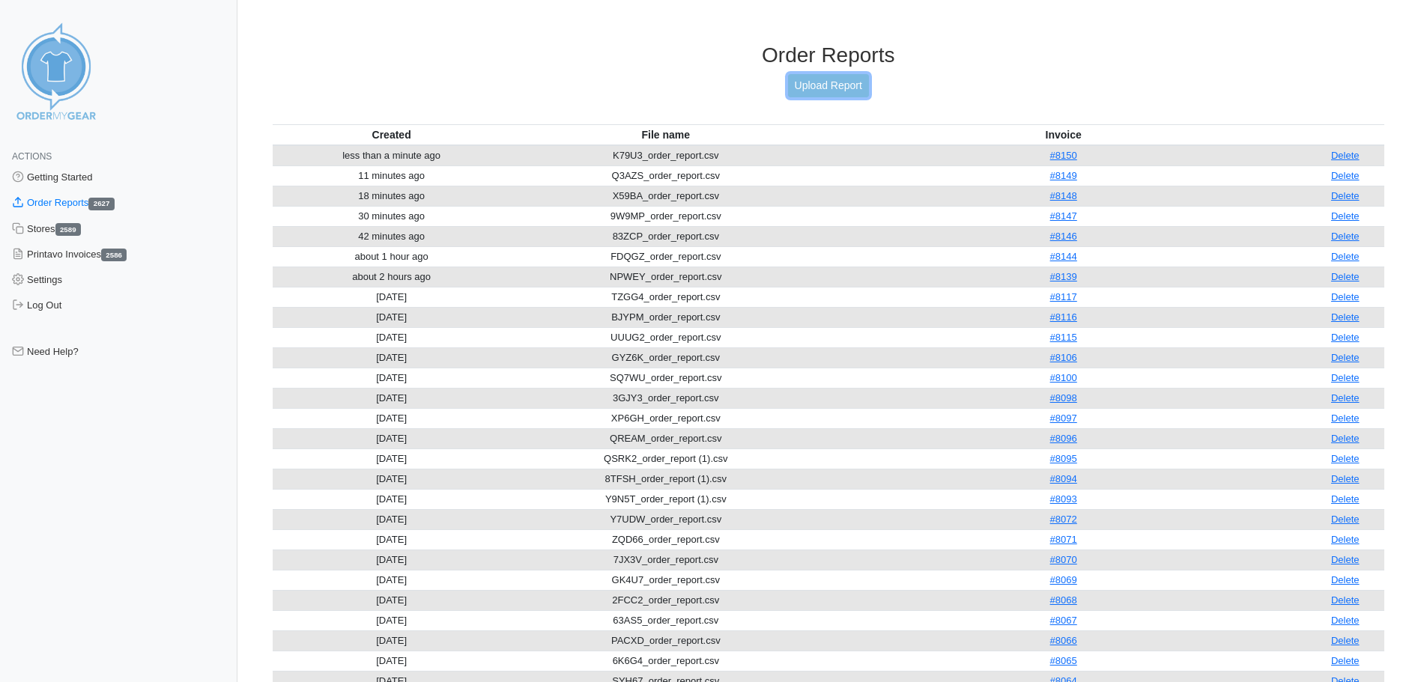
click at [846, 87] on link "Upload Report" at bounding box center [828, 85] width 81 height 23
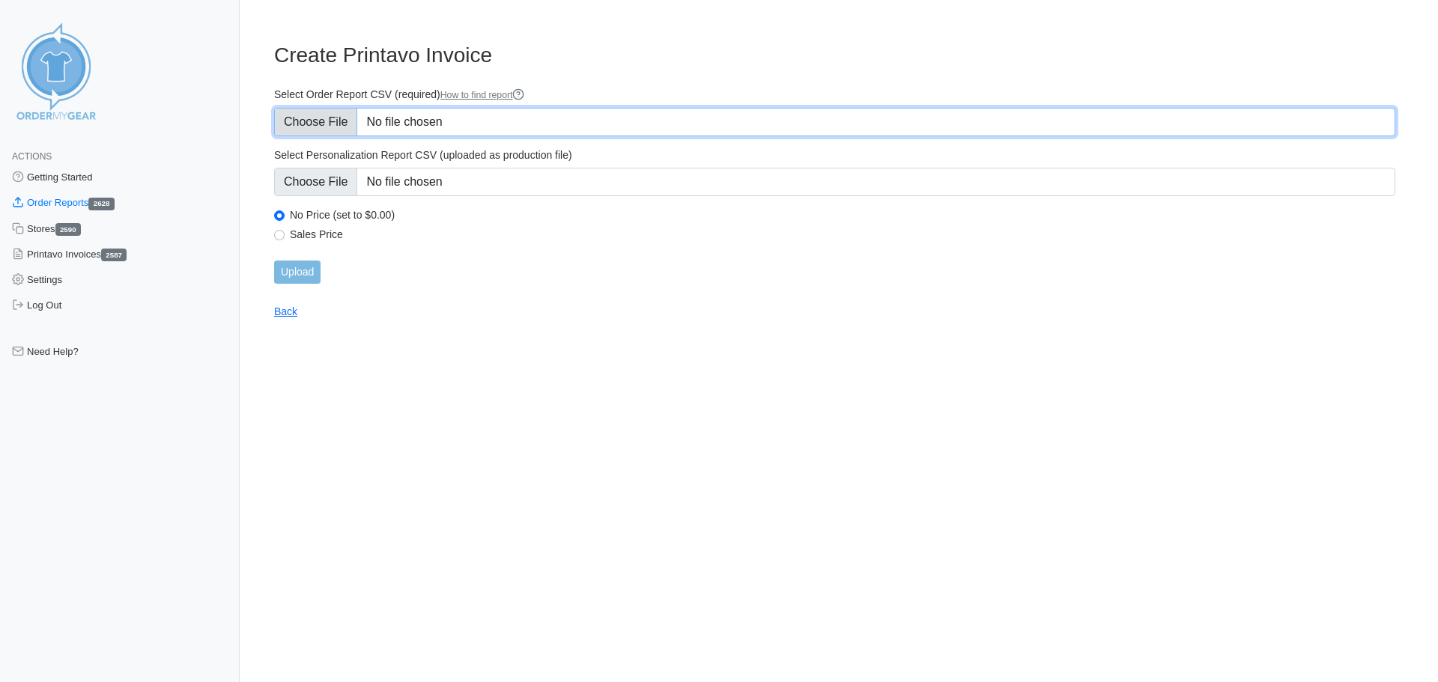
click at [429, 118] on input "Select Order Report CSV (required) How to find report" at bounding box center [834, 122] width 1121 height 28
type input "C:\fakepath\D8MEZ_order_report.csv"
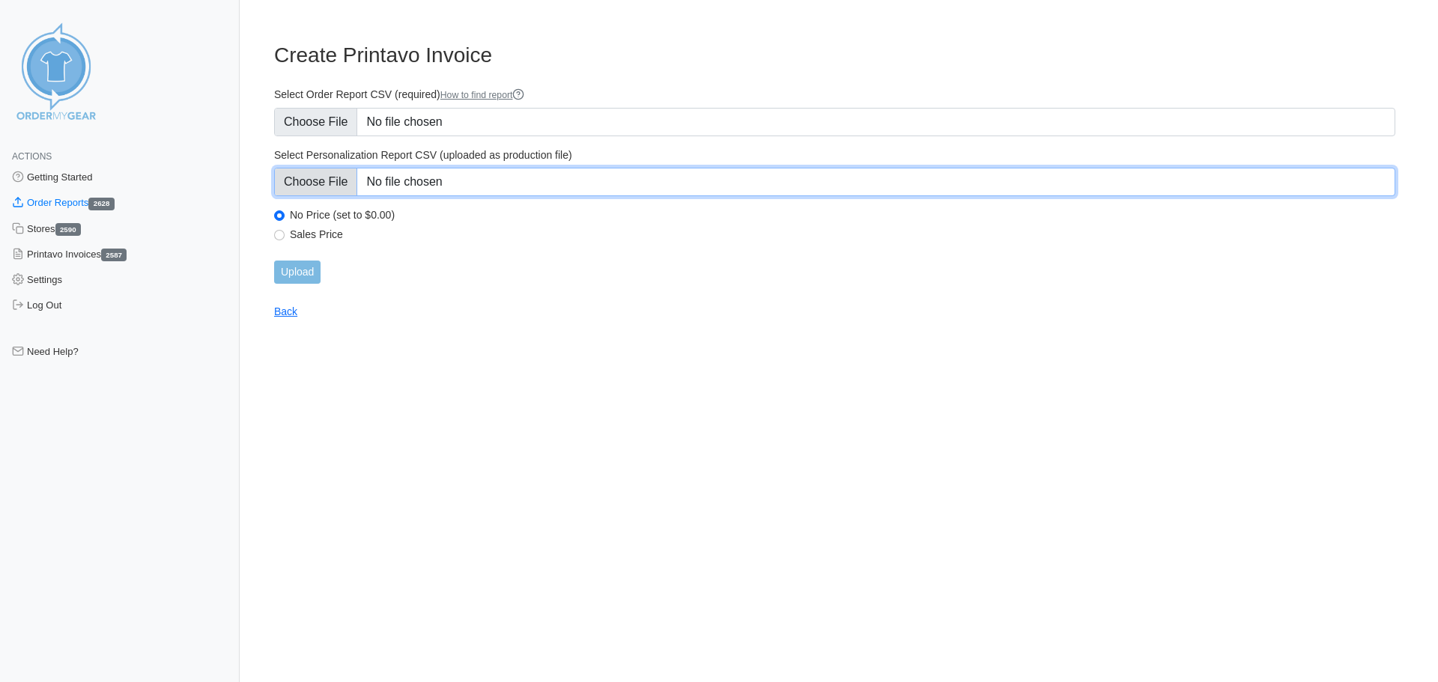
click at [472, 188] on input "Select Personalization Report CSV (uploaded as production file)" at bounding box center [834, 182] width 1121 height 28
type input "C:\fakepath\D8MEZ_personalization_report.csv"
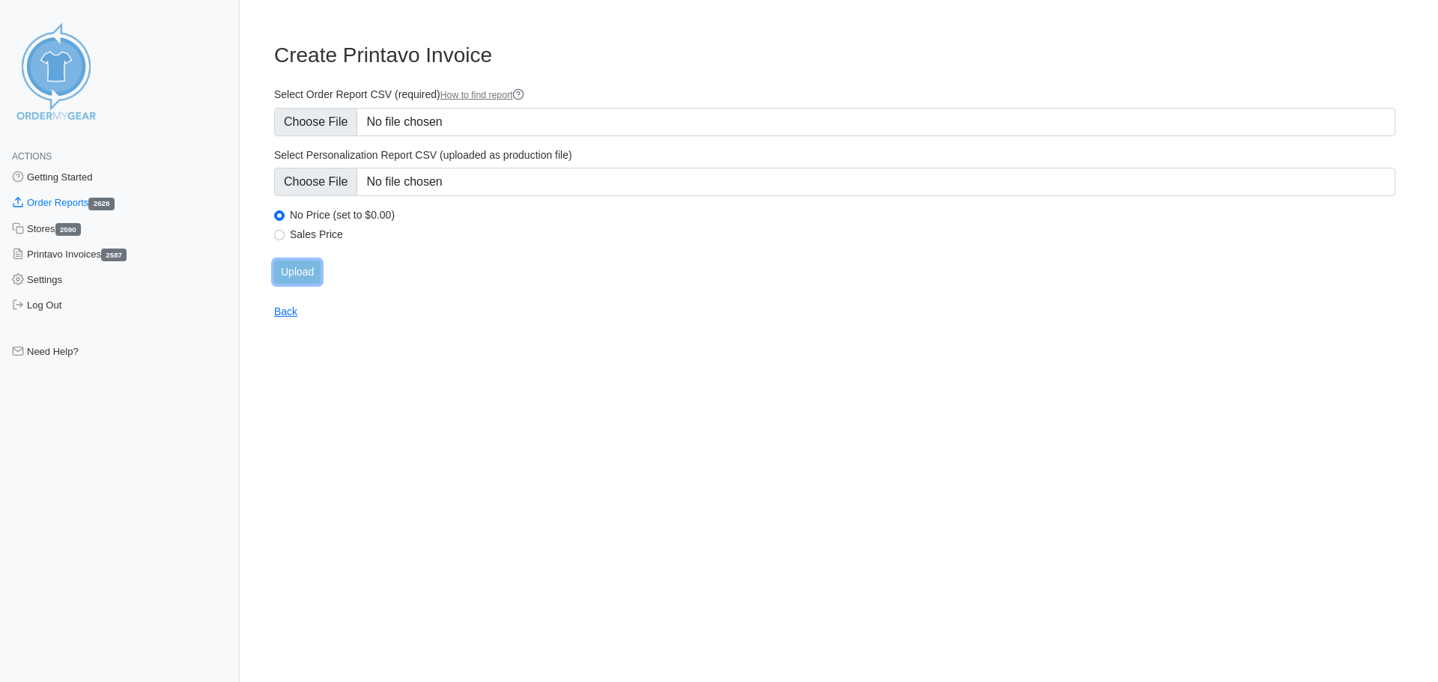
click at [294, 271] on input "Upload" at bounding box center [297, 272] width 46 height 23
